Goal: Task Accomplishment & Management: Use online tool/utility

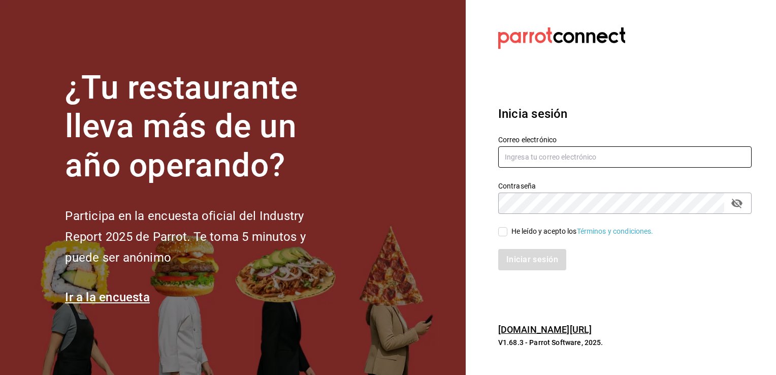
click at [532, 162] on input "text" at bounding box center [624, 156] width 253 height 21
type input "[EMAIL_ADDRESS][DOMAIN_NAME]"
click at [504, 233] on input "He leído y acepto los Términos y condiciones." at bounding box center [502, 231] width 9 height 9
checkbox input "true"
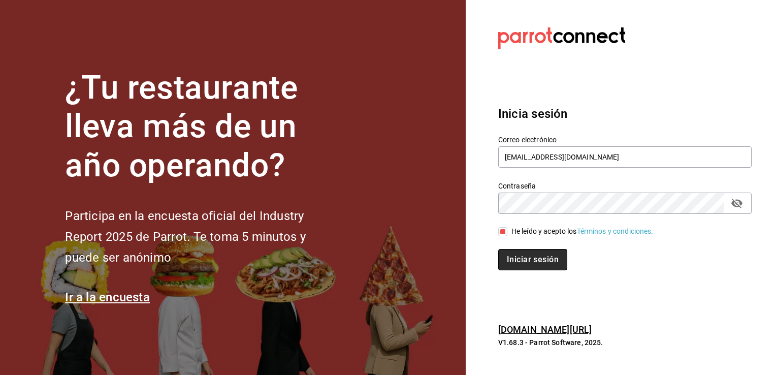
click at [517, 267] on button "Iniciar sesión" at bounding box center [532, 259] width 69 height 21
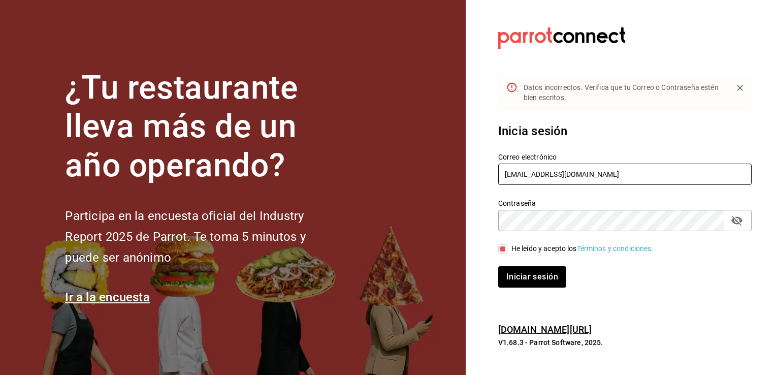
drag, startPoint x: 598, startPoint y: 174, endPoint x: 438, endPoint y: 201, distance: 162.7
click at [438, 201] on div "¿Tu restaurante lleva más de un año operando? Participa en la encuesta oficial …" at bounding box center [388, 187] width 776 height 375
click at [438, 201] on section "¿Tu restaurante lleva más de un año operando? Participa en la encuesta oficial …" at bounding box center [233, 187] width 466 height 375
drag, startPoint x: 587, startPoint y: 174, endPoint x: 479, endPoint y: 178, distance: 108.3
click at [479, 178] on section "Datos incorrectos. Verifica que tu Correo o Contraseña estén bien escritos. Ini…" at bounding box center [621, 187] width 310 height 375
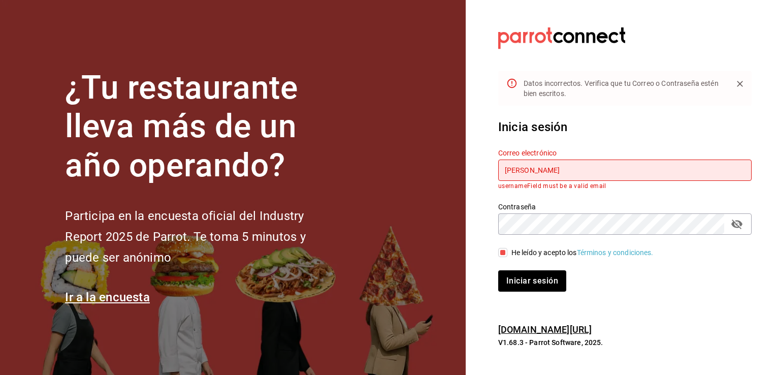
type input "[EMAIL_ADDRESS][DOMAIN_NAME]"
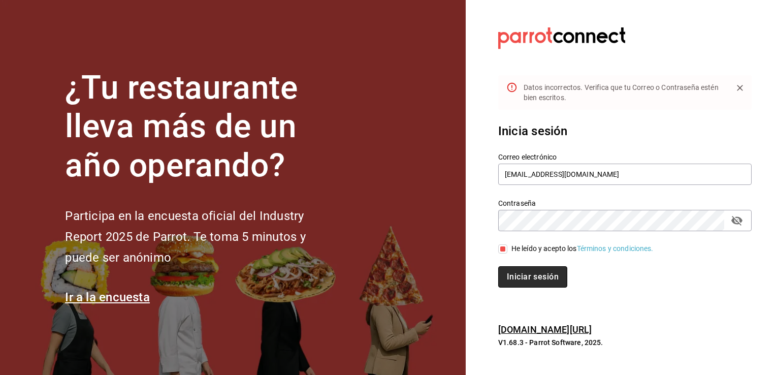
click at [532, 273] on button "Iniciar sesión" at bounding box center [532, 276] width 69 height 21
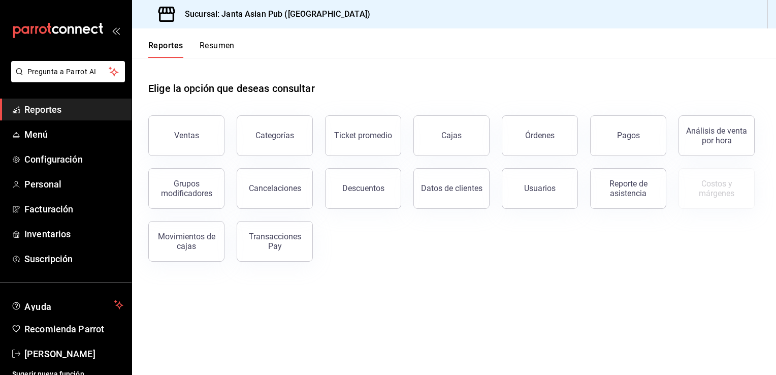
click at [88, 104] on span "Reportes" at bounding box center [73, 110] width 99 height 14
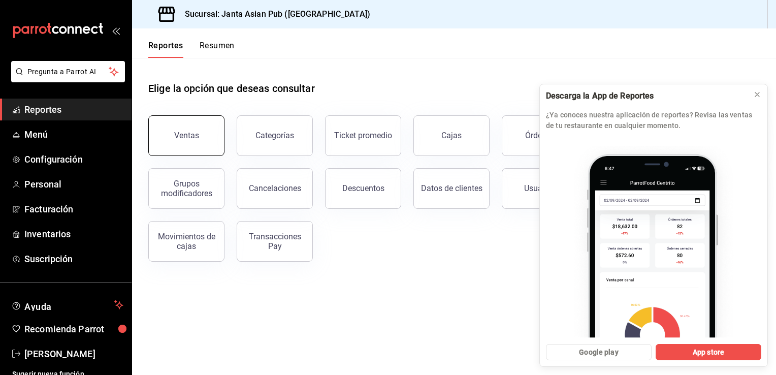
click at [196, 135] on div "Ventas" at bounding box center [186, 136] width 25 height 10
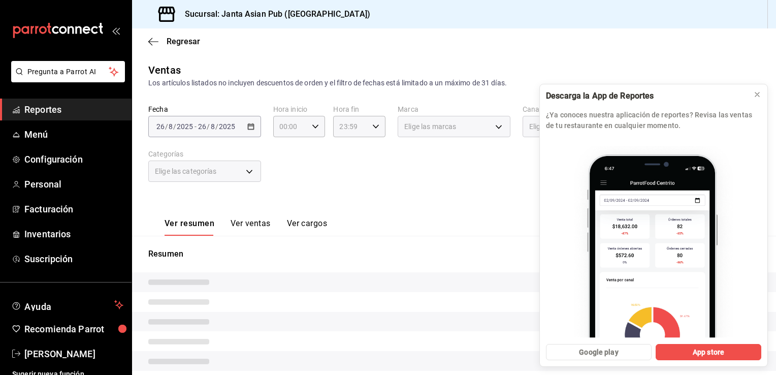
click at [251, 130] on div "2025-08-26 26 / 8 / 2025 - 2025-08-26 26 / 8 / 2025" at bounding box center [204, 126] width 113 height 21
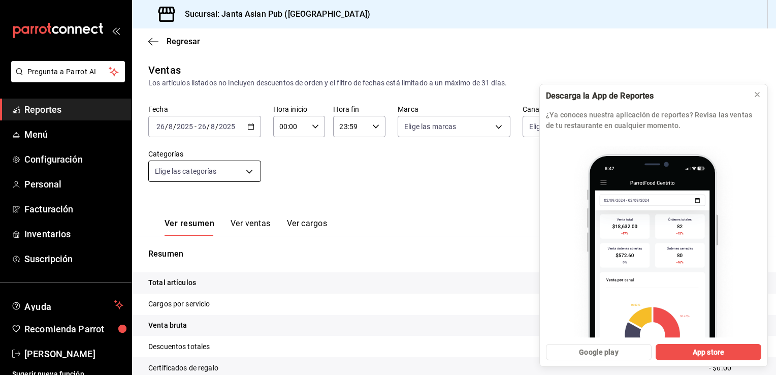
click at [250, 171] on body "Pregunta a Parrot AI Reportes Menú Configuración Personal Facturación Inventari…" at bounding box center [388, 187] width 776 height 375
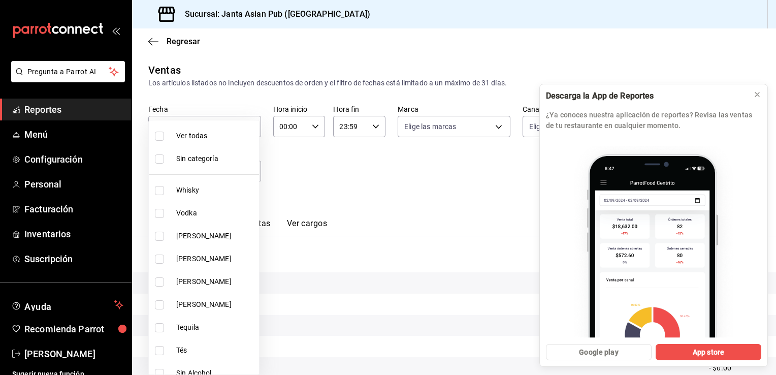
click at [304, 160] on div at bounding box center [388, 187] width 776 height 375
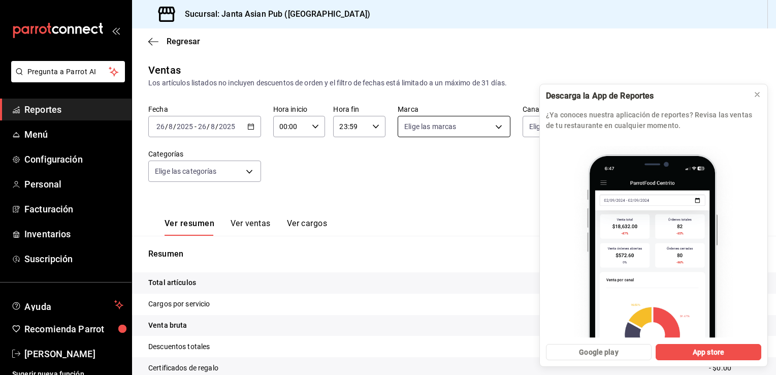
click at [490, 127] on body "Pregunta a Parrot AI Reportes Menú Configuración Personal Facturación Inventari…" at bounding box center [388, 187] width 776 height 375
click at [402, 224] on input "checkbox" at bounding box center [405, 222] width 9 height 9
checkbox input "true"
type input "be46397b-311f-4062-b626-5c189c252b46"
click at [246, 129] on div at bounding box center [388, 187] width 776 height 375
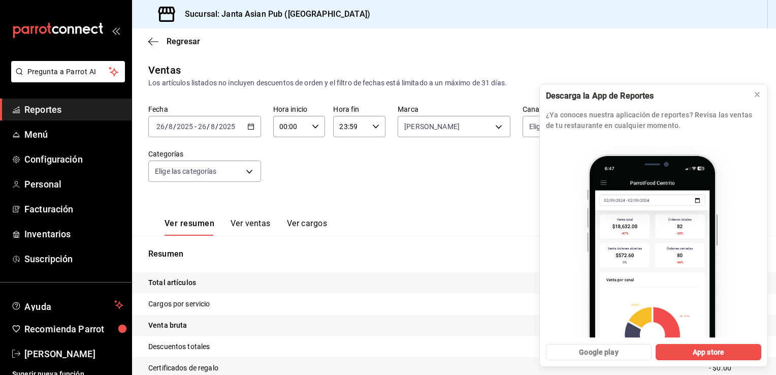
click at [471, 193] on div "Fecha 2025-08-26 26 / 8 / 2025 - 2025-08-26 26 / 8 / 2025 Hora inicio 00:00 Hor…" at bounding box center [454, 149] width 612 height 89
click at [251, 128] on icon "button" at bounding box center [250, 126] width 7 height 7
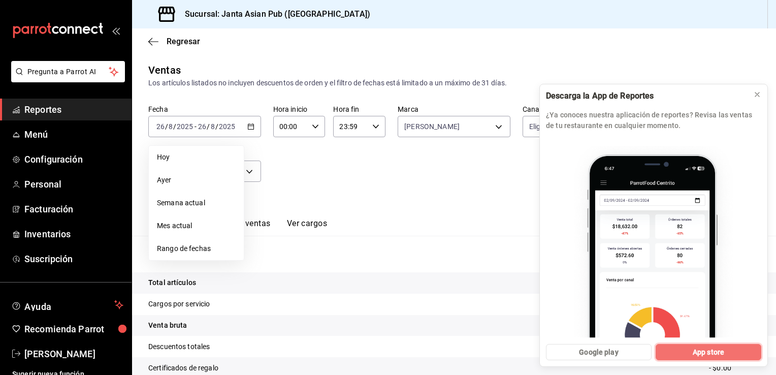
click at [715, 351] on span "App store" at bounding box center [708, 352] width 31 height 11
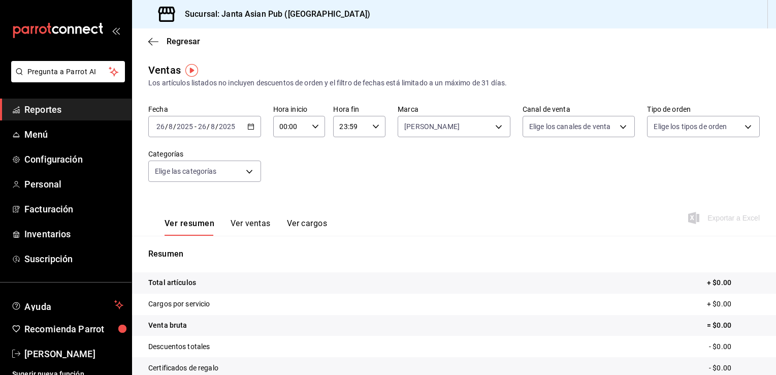
click at [547, 254] on p "Resumen" at bounding box center [454, 254] width 612 height 12
click at [740, 128] on body "Pregunta a Parrot AI Reportes Menú Configuración Personal Facturación Inventari…" at bounding box center [388, 187] width 776 height 375
click at [740, 128] on div at bounding box center [388, 187] width 776 height 375
click at [612, 130] on body "Pregunta a Parrot AI Reportes Menú Configuración Personal Facturación Inventari…" at bounding box center [388, 187] width 776 height 375
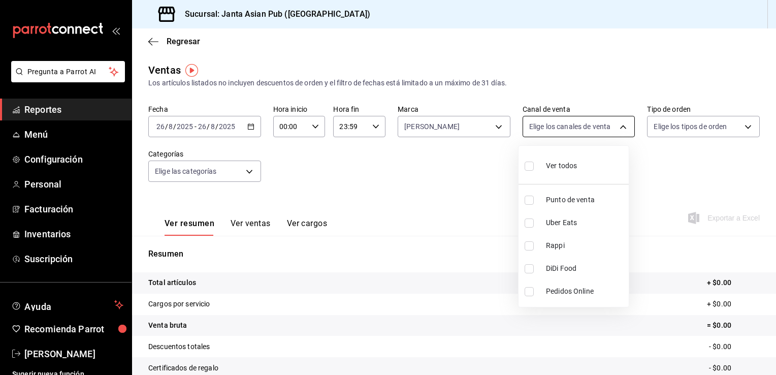
click at [612, 130] on div at bounding box center [388, 187] width 776 height 375
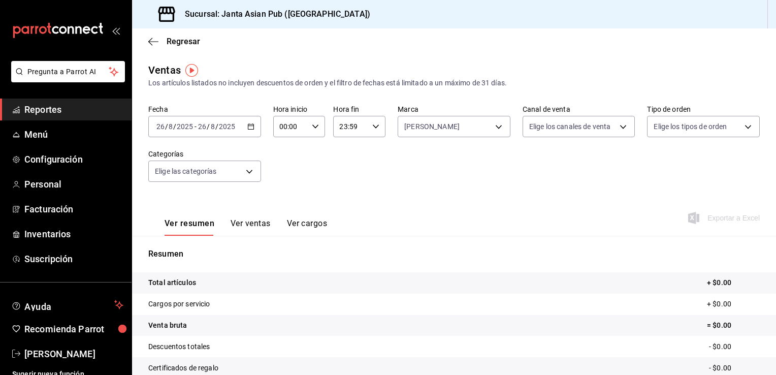
click at [248, 121] on div "2025-08-26 26 / 8 / 2025 - 2025-08-26 26 / 8 / 2025" at bounding box center [204, 126] width 113 height 21
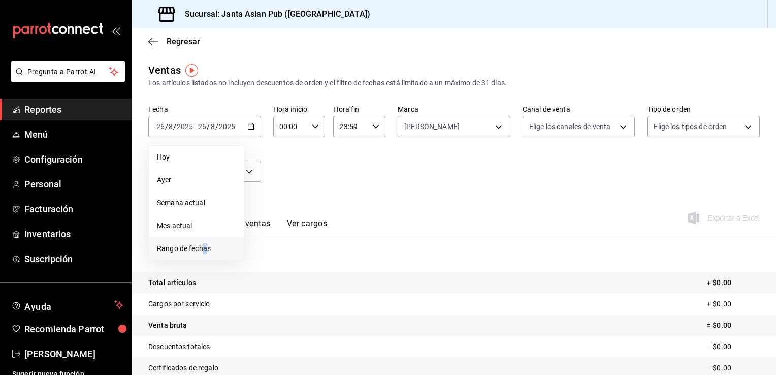
click at [206, 244] on span "Rango de fechas" at bounding box center [196, 248] width 79 height 11
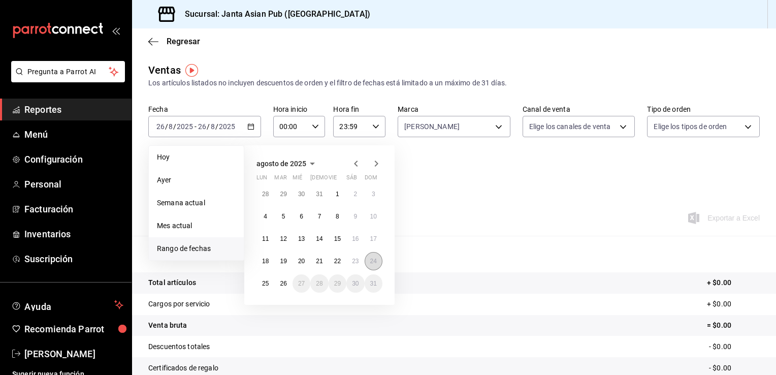
click at [371, 261] on abbr "24" at bounding box center [373, 261] width 7 height 7
click at [380, 256] on button "24" at bounding box center [374, 261] width 18 height 18
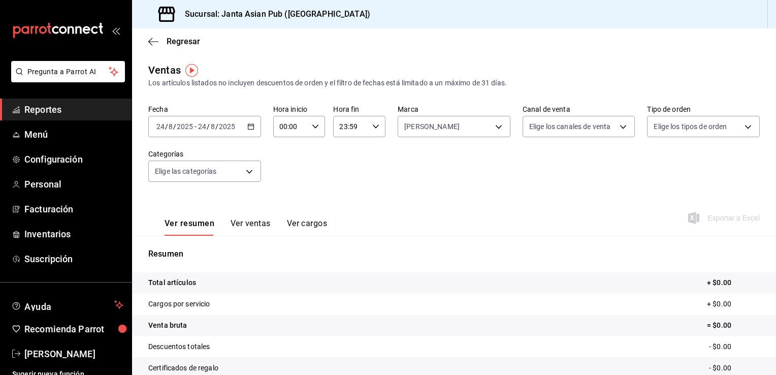
click at [315, 127] on icon "button" at bounding box center [315, 126] width 7 height 7
click at [372, 127] on div at bounding box center [388, 187] width 776 height 375
click at [373, 127] on \(Stroke\) "button" at bounding box center [376, 126] width 6 height 4
click at [345, 163] on span "13" at bounding box center [344, 159] width 10 height 8
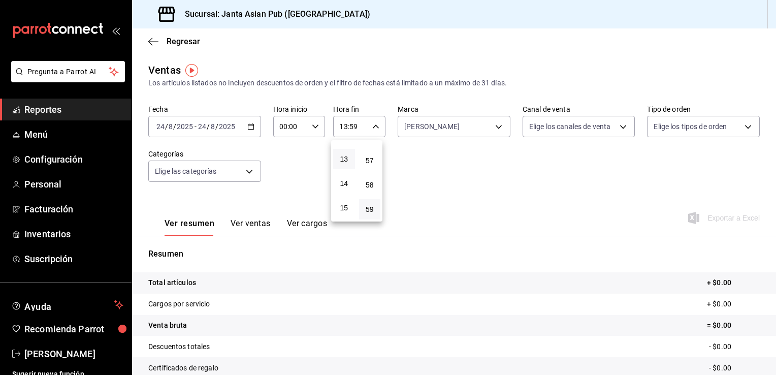
click at [373, 128] on div at bounding box center [388, 187] width 776 height 375
click at [374, 130] on icon "button" at bounding box center [375, 126] width 7 height 7
click at [374, 148] on button "55" at bounding box center [370, 138] width 22 height 20
type input "13:55"
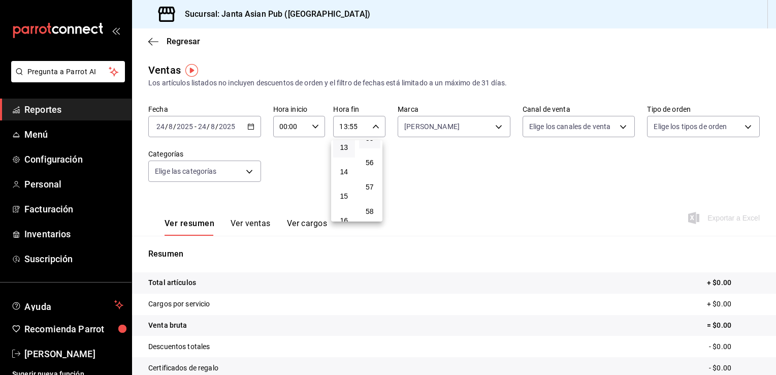
click at [562, 187] on div at bounding box center [388, 187] width 776 height 375
click at [256, 219] on button "Ver ventas" at bounding box center [251, 226] width 40 height 17
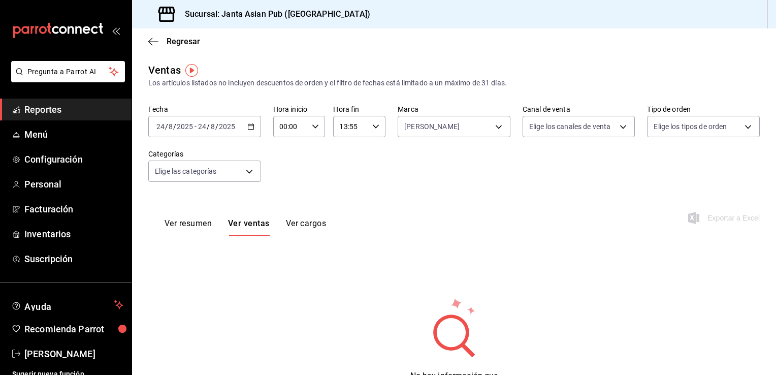
click at [248, 125] on \(Stroke\) "button" at bounding box center [251, 127] width 6 height 6
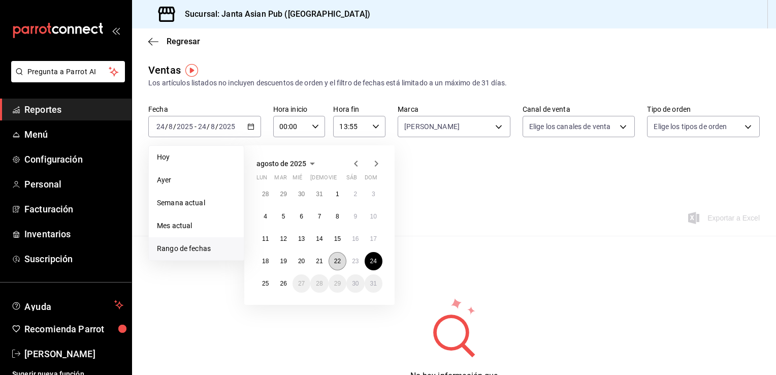
click at [337, 259] on abbr "22" at bounding box center [337, 261] width 7 height 7
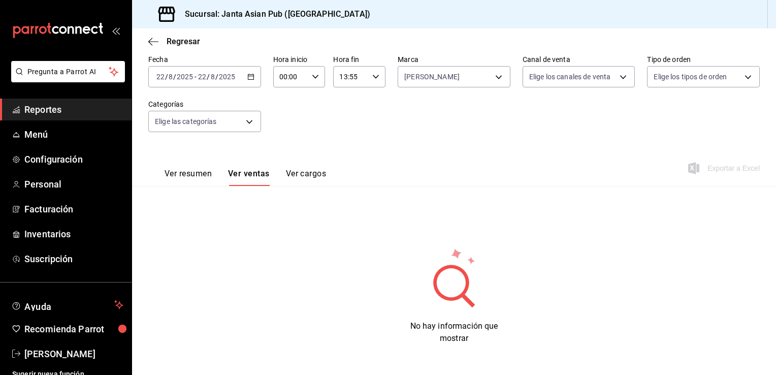
scroll to position [51, 0]
click at [197, 172] on button "Ver resumen" at bounding box center [188, 176] width 47 height 17
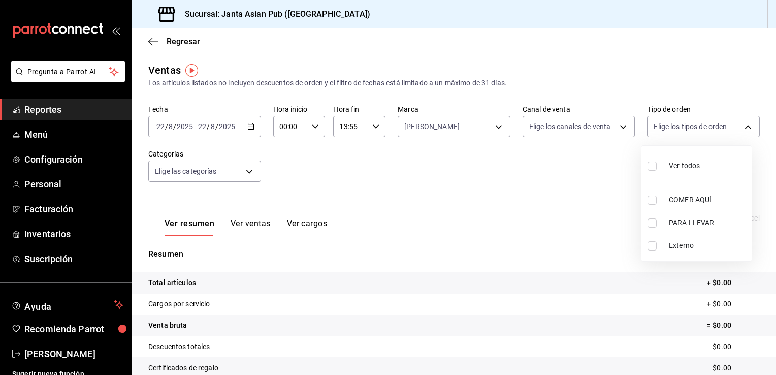
click at [730, 129] on body "Pregunta a Parrot AI Reportes Menú Configuración Personal Facturación Inventari…" at bounding box center [388, 187] width 776 height 375
click at [651, 164] on input "checkbox" at bounding box center [652, 166] width 9 height 9
checkbox input "true"
type input "cecbe1d2-0685-4b91-9b18-30ed67a7ce8a,c7915639-2b54-4f57-83bf-29acfaaa6073,EXTER…"
checkbox input "true"
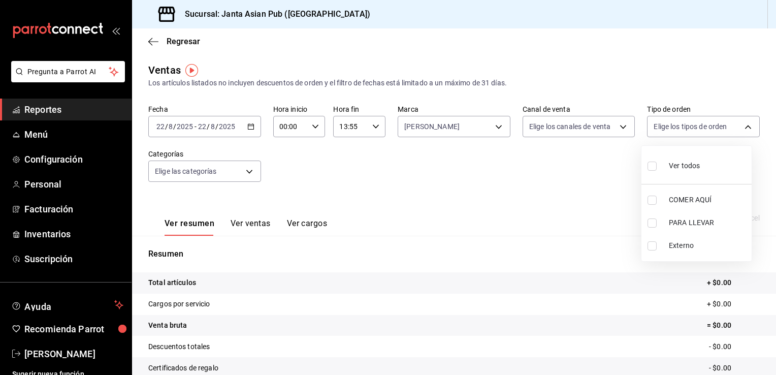
checkbox input "true"
click at [617, 129] on div at bounding box center [388, 187] width 776 height 375
click at [616, 131] on body "Pregunta a Parrot AI Reportes Menú Configuración Personal Facturación Inventari…" at bounding box center [388, 187] width 776 height 375
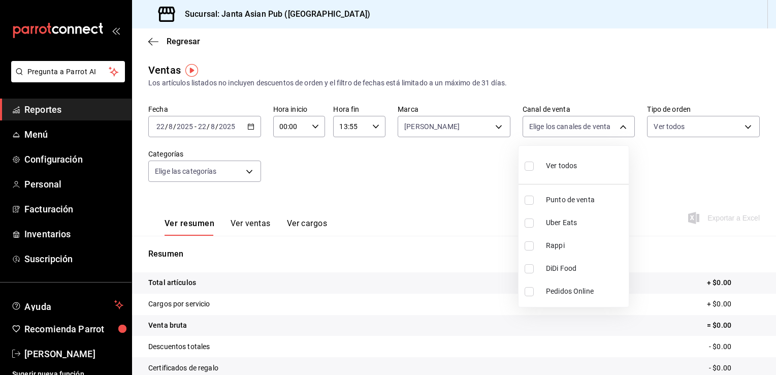
click at [528, 167] on input "checkbox" at bounding box center [529, 166] width 9 height 9
checkbox input "true"
type input "PARROT,UBER_EATS,RAPPI,DIDI_FOOD,ONLINE"
checkbox input "true"
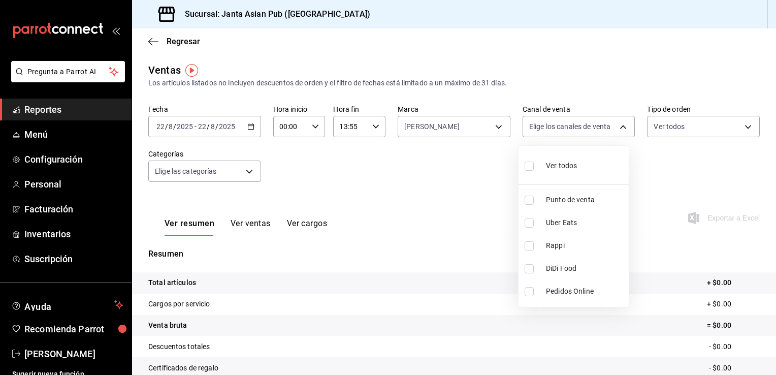
checkbox input "true"
click at [437, 192] on div at bounding box center [388, 187] width 776 height 375
click at [248, 128] on icon "button" at bounding box center [250, 126] width 7 height 7
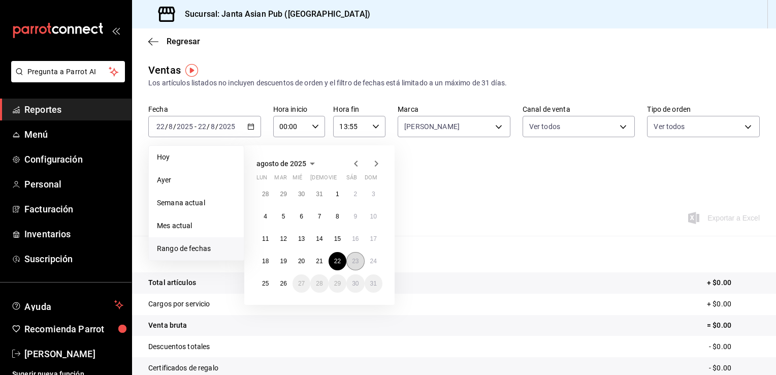
click at [356, 257] on button "23" at bounding box center [355, 261] width 18 height 18
click at [356, 261] on abbr "23" at bounding box center [355, 261] width 7 height 7
click at [358, 261] on div "Resumen Total artículos + $0.00 Cargos por servicio + $0.00 Venta bruta = $0.00…" at bounding box center [454, 351] width 644 height 206
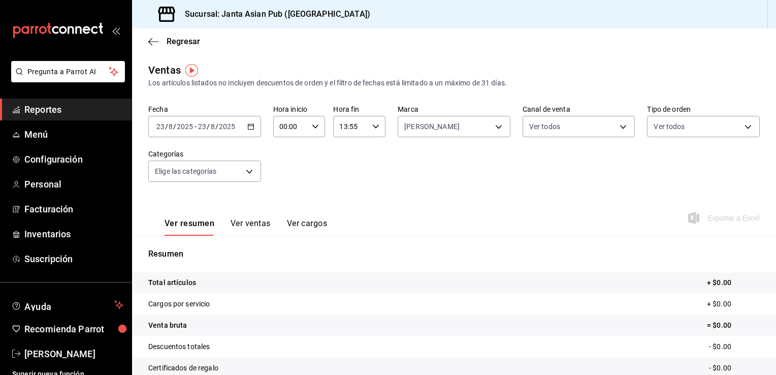
click at [249, 123] on icon "button" at bounding box center [250, 126] width 7 height 7
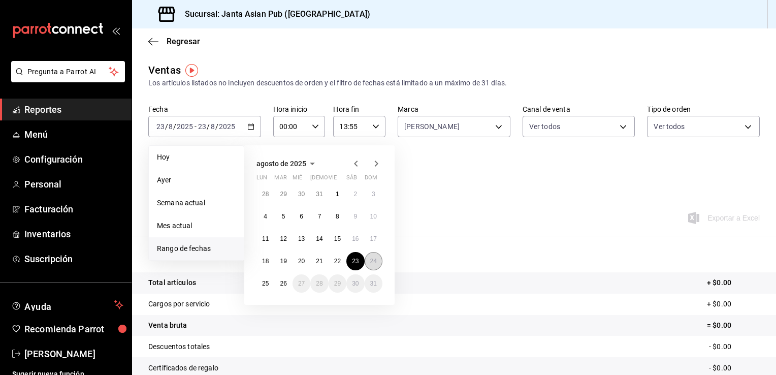
click at [378, 259] on button "24" at bounding box center [374, 261] width 18 height 18
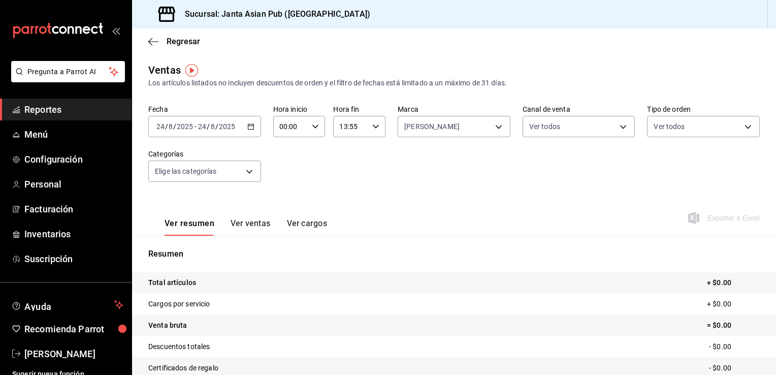
click at [249, 126] on icon "button" at bounding box center [250, 126] width 7 height 7
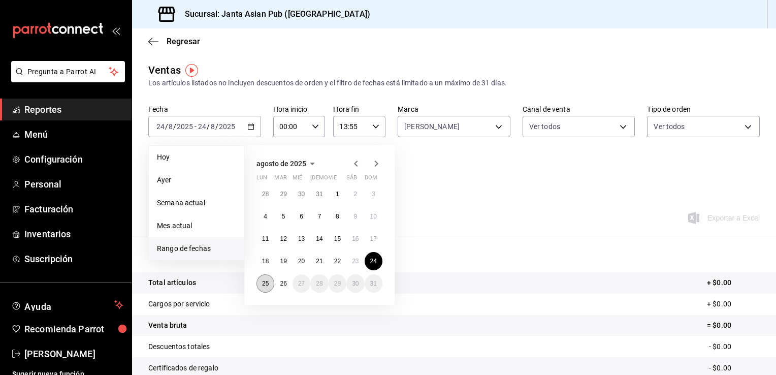
click at [269, 280] on button "25" at bounding box center [266, 283] width 18 height 18
click at [270, 281] on button "25" at bounding box center [266, 283] width 18 height 18
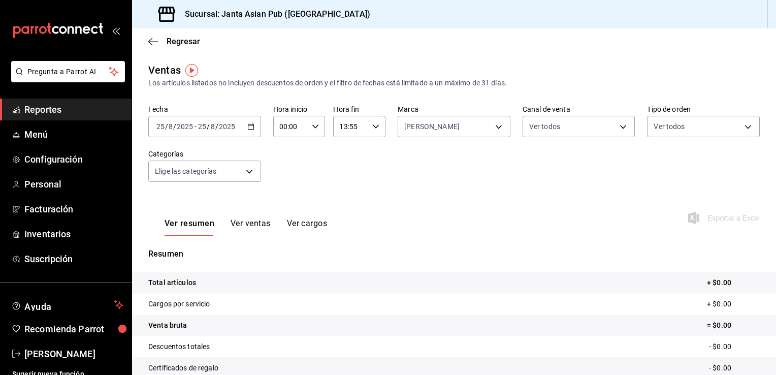
click at [376, 125] on icon "button" at bounding box center [375, 126] width 7 height 7
click at [349, 200] on button "15" at bounding box center [344, 196] width 22 height 20
type input "15:55"
click at [523, 174] on div at bounding box center [388, 187] width 776 height 375
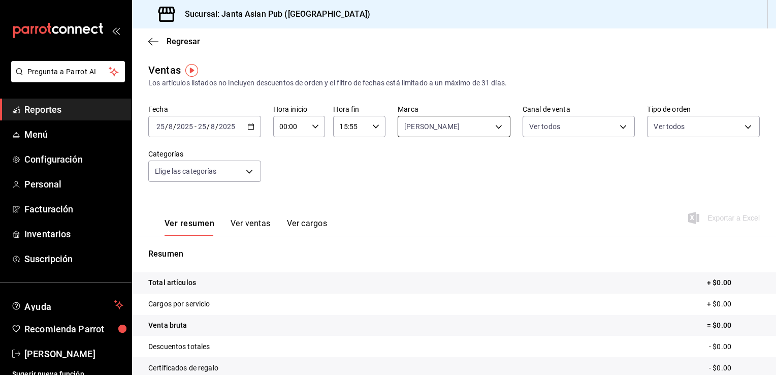
click at [492, 129] on body "Pregunta a Parrot AI Reportes Menú Configuración Personal Facturación Inventari…" at bounding box center [388, 187] width 776 height 375
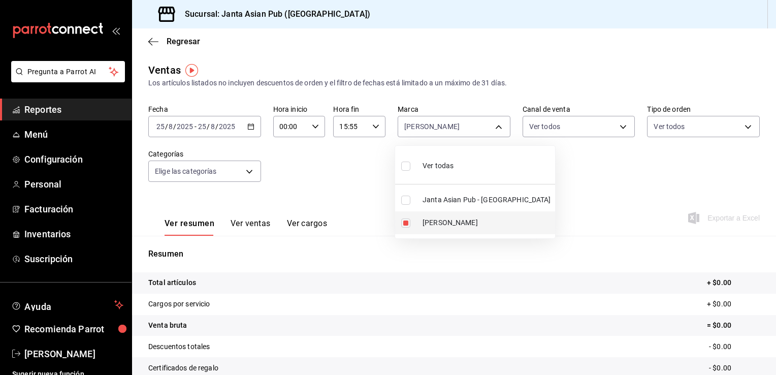
click at [409, 228] on li "Kimi Brunch" at bounding box center [475, 222] width 160 height 23
checkbox input "false"
click at [253, 179] on div at bounding box center [388, 187] width 776 height 375
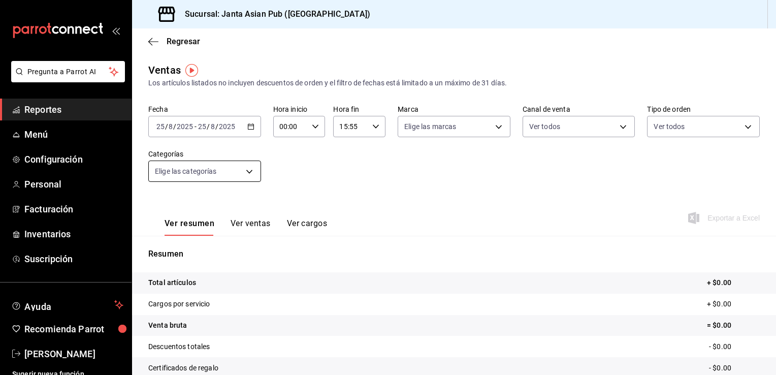
click at [249, 172] on body "Pregunta a Parrot AI Reportes Menú Configuración Personal Facturación Inventari…" at bounding box center [388, 187] width 776 height 375
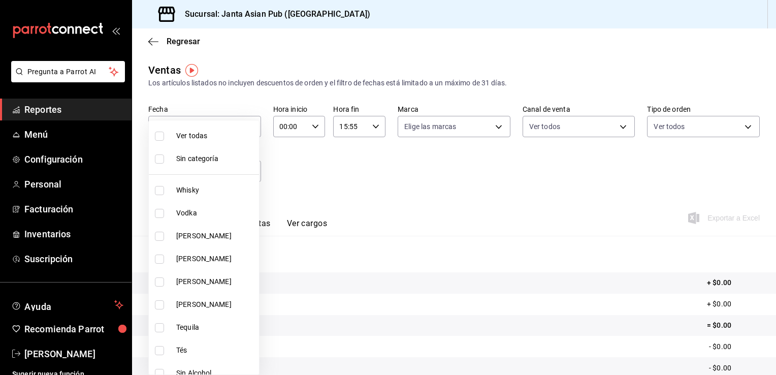
click at [410, 206] on div at bounding box center [388, 187] width 776 height 375
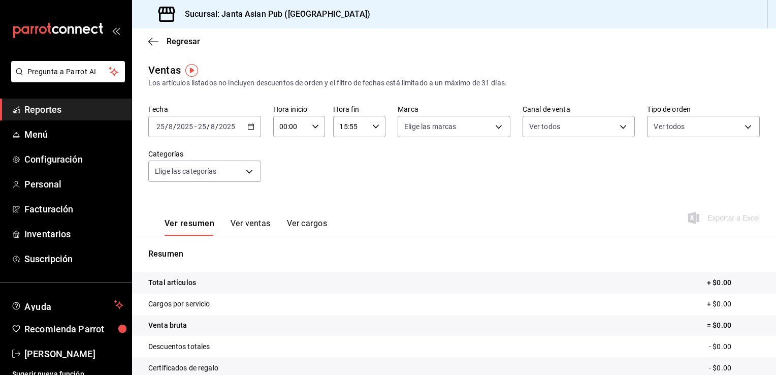
click at [270, 15] on h3 "Sucursal: Janta Asian Pub (La Paz)" at bounding box center [274, 14] width 194 height 12
click at [491, 123] on body "Pregunta a Parrot AI Reportes Menú Configuración Personal Facturación Inventari…" at bounding box center [388, 187] width 776 height 375
click at [402, 222] on input "checkbox" at bounding box center [405, 222] width 9 height 9
checkbox input "true"
type input "be46397b-311f-4062-b626-5c189c252b46"
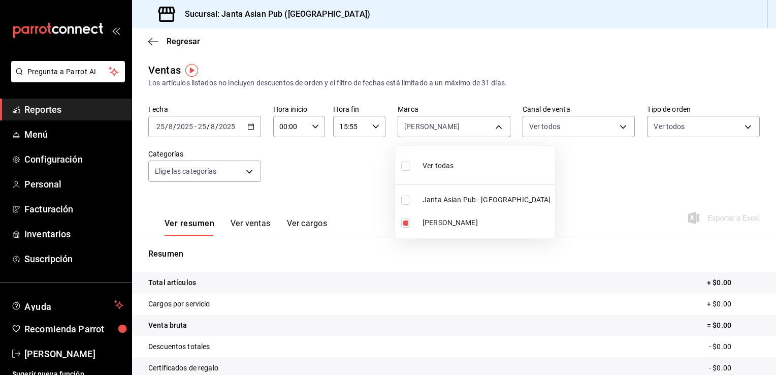
click at [248, 130] on div at bounding box center [388, 187] width 776 height 375
click at [247, 130] on div "2025-08-25 25 / 8 / 2025 - 2025-08-25 25 / 8 / 2025" at bounding box center [204, 126] width 113 height 21
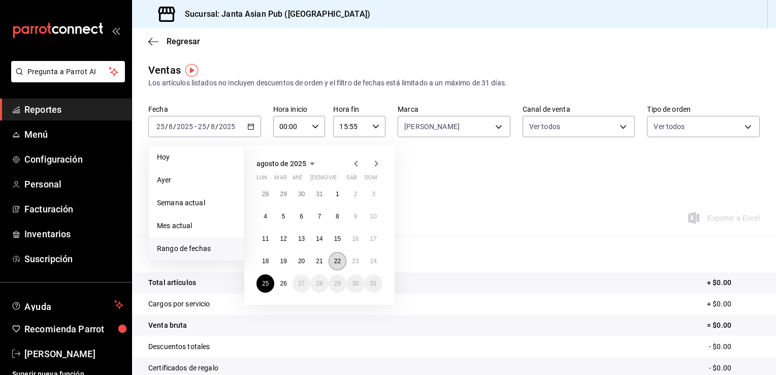
click at [341, 263] on button "22" at bounding box center [338, 261] width 18 height 18
click at [333, 267] on button "22" at bounding box center [338, 261] width 18 height 18
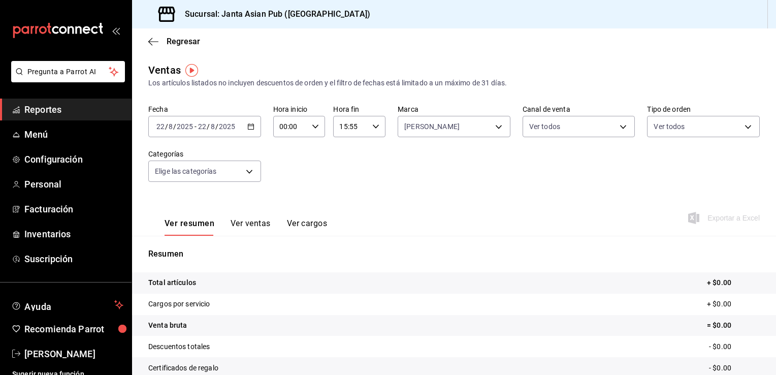
click at [253, 128] on div "2025-08-22 22 / 8 / 2025 - 2025-08-22 22 / 8 / 2025" at bounding box center [204, 126] width 113 height 21
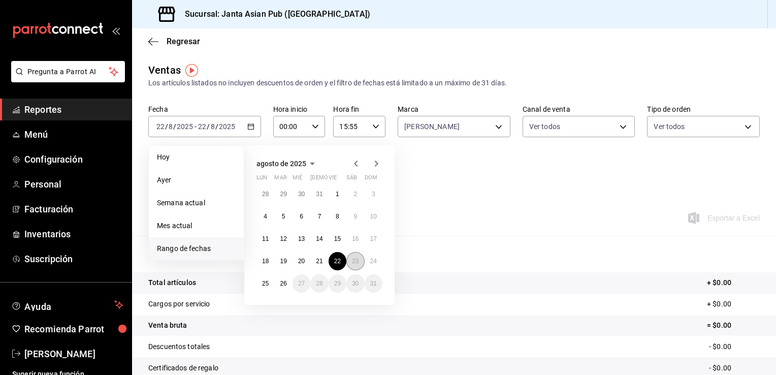
click at [354, 261] on abbr "23" at bounding box center [355, 261] width 7 height 7
click at [354, 258] on abbr "23" at bounding box center [355, 261] width 7 height 7
click at [354, 259] on p "Resumen" at bounding box center [454, 254] width 612 height 12
